Goal: Find specific page/section: Find specific page/section

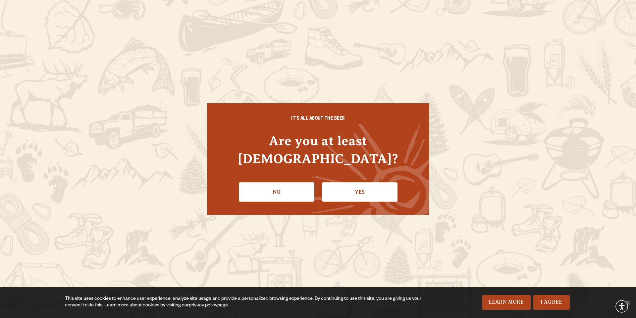
click at [362, 182] on link "Yes" at bounding box center [359, 191] width 75 height 19
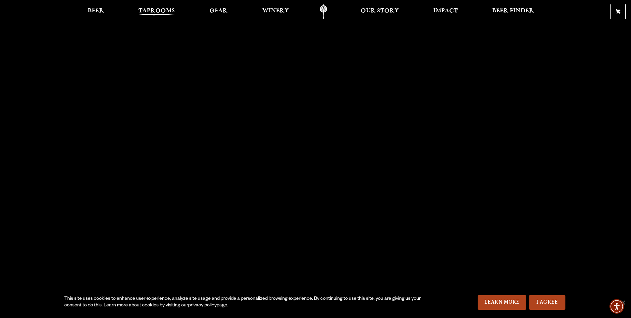
click at [150, 12] on span "Taprooms" at bounding box center [156, 10] width 36 height 5
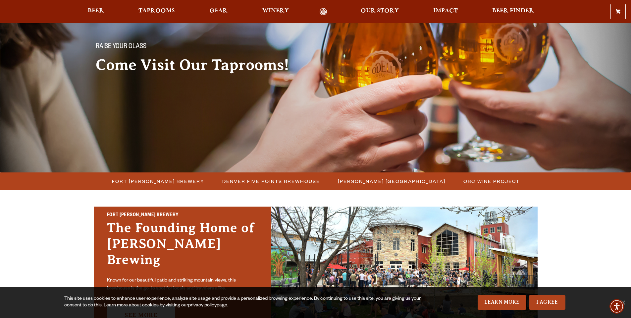
scroll to position [132, 0]
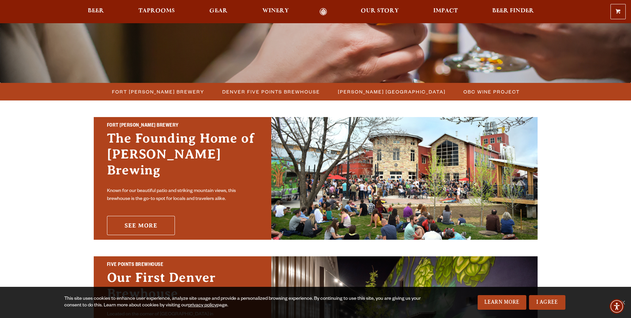
click at [138, 216] on link "See More" at bounding box center [141, 225] width 68 height 19
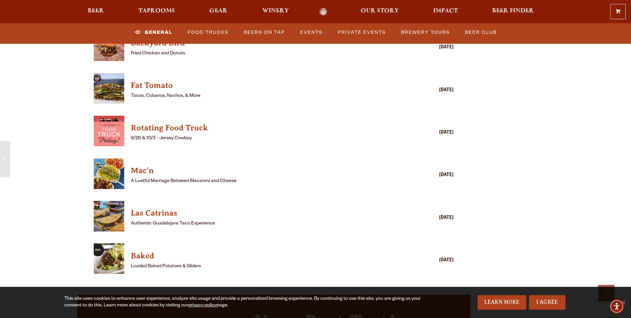
scroll to position [1821, 0]
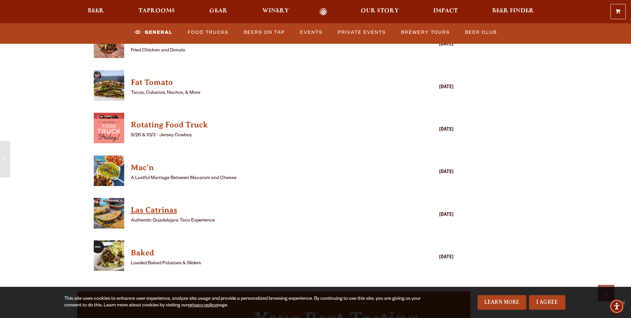
click at [146, 205] on h4 "Las Catrinas" at bounding box center [264, 210] width 267 height 11
